Goal: Check status

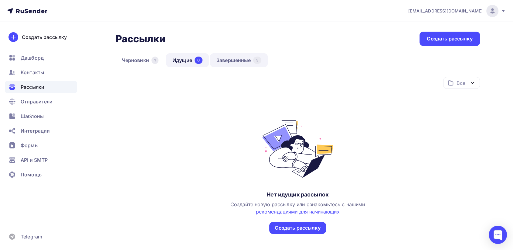
click at [230, 61] on link "Завершенные 3" at bounding box center [239, 60] width 58 height 14
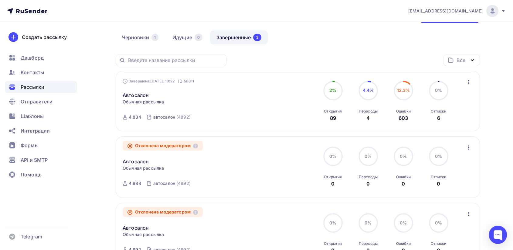
scroll to position [34, 0]
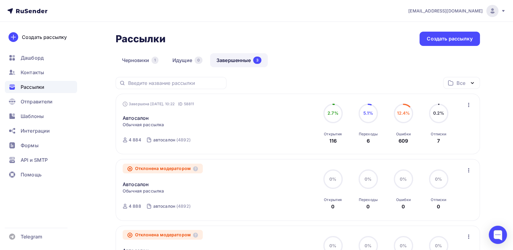
click at [469, 103] on icon "button" at bounding box center [468, 105] width 1 height 4
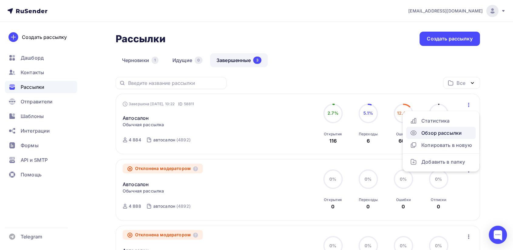
click at [460, 130] on div "Обзор рассылки" at bounding box center [441, 132] width 62 height 7
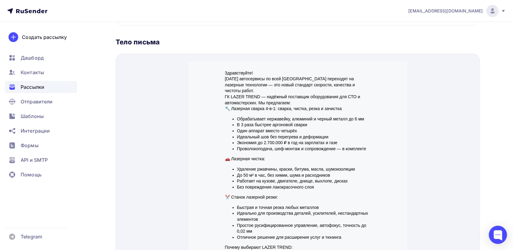
scroll to position [73, 0]
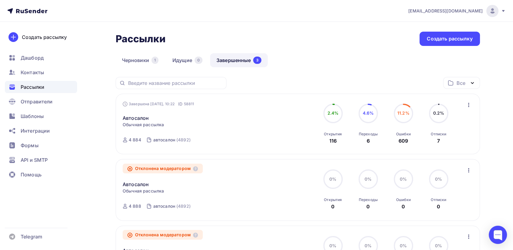
click at [470, 106] on icon "button" at bounding box center [468, 104] width 7 height 7
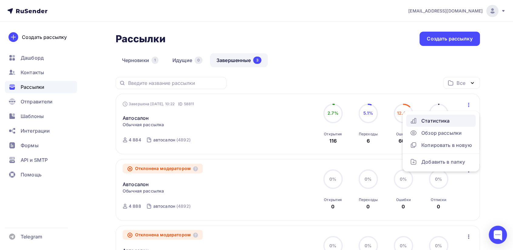
click at [449, 124] on div "Статистика" at bounding box center [441, 120] width 62 height 7
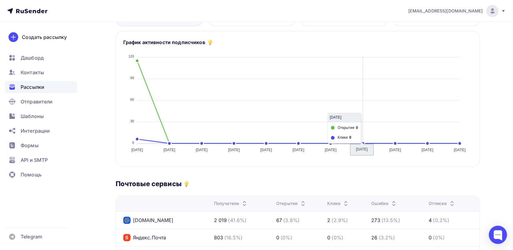
scroll to position [135, 0]
